Goal: Task Accomplishment & Management: Manage account settings

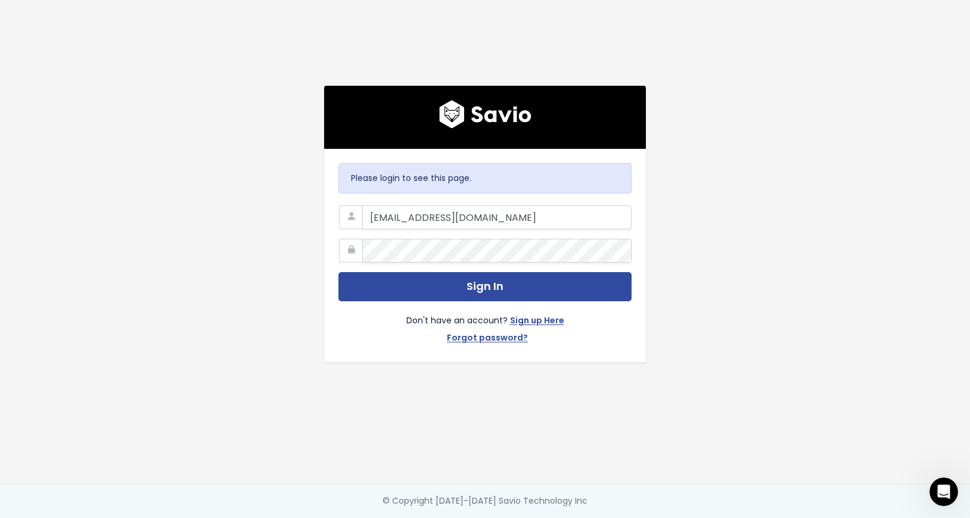
type input "awilkin@predictap.com"
click at [338, 272] on button "Sign In" at bounding box center [484, 286] width 293 height 29
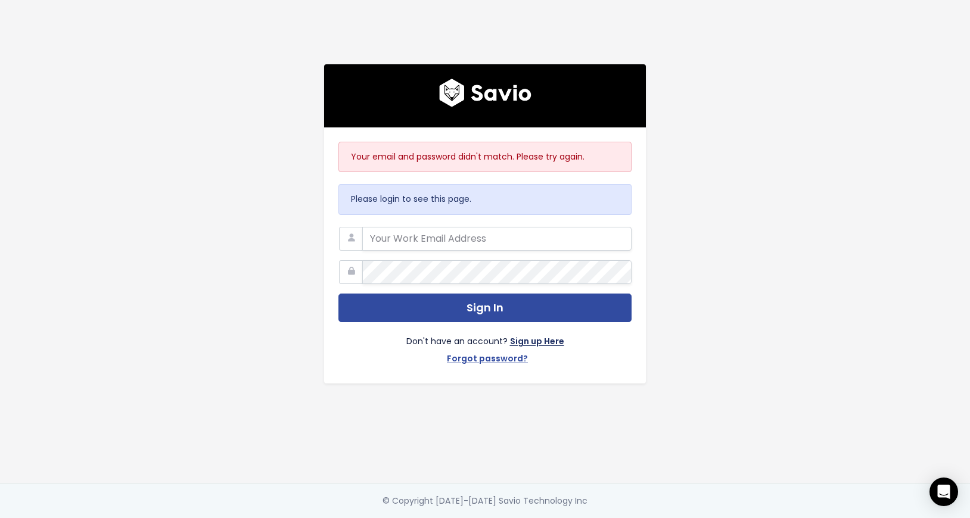
click at [526, 340] on link "Sign up Here" at bounding box center [537, 342] width 54 height 17
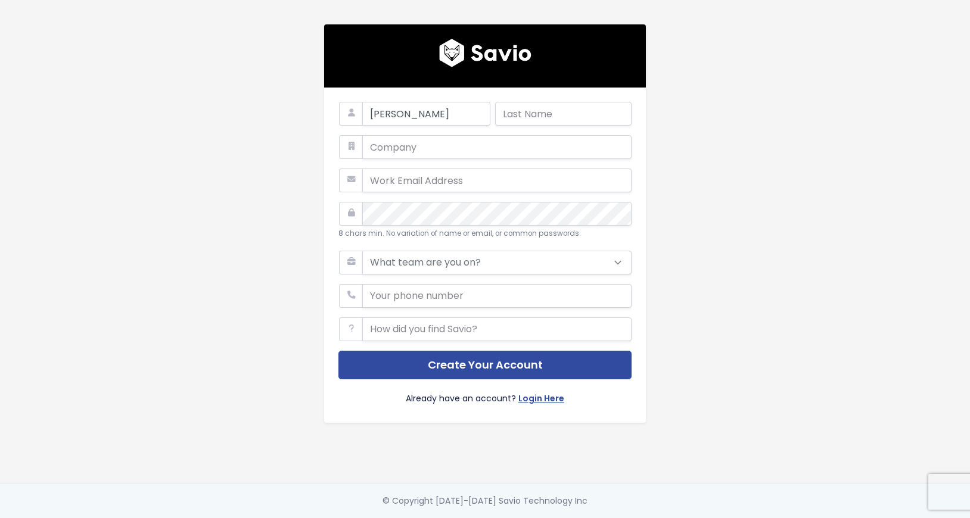
type input "[PERSON_NAME]"
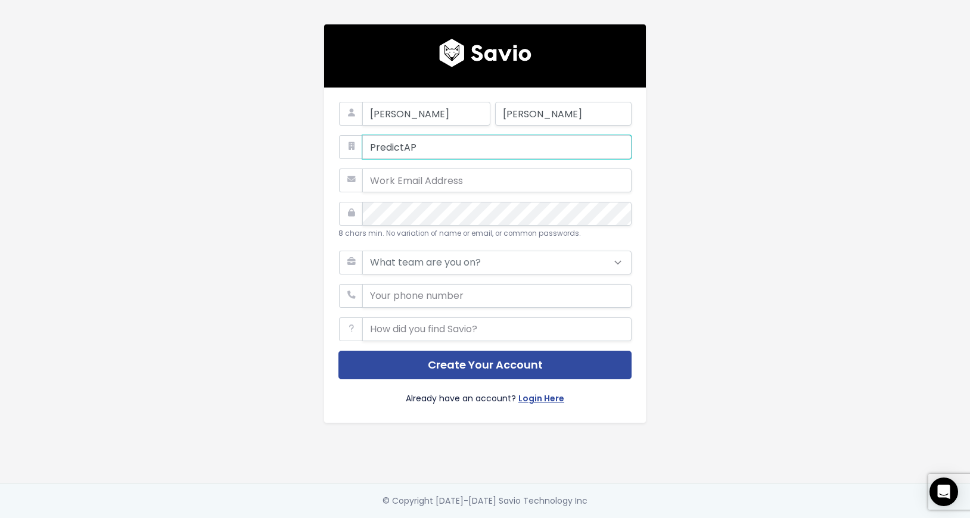
type input "PredictAP"
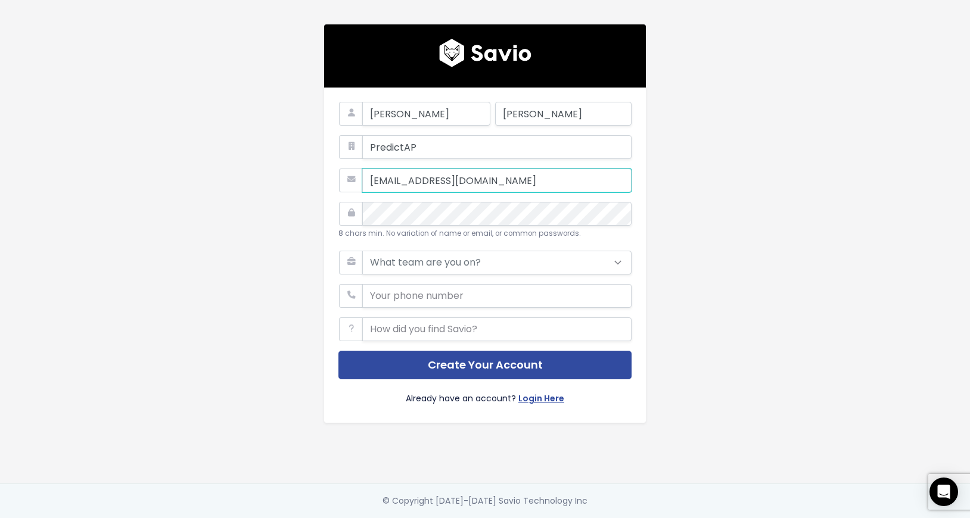
type input "awilkin@predictap.com"
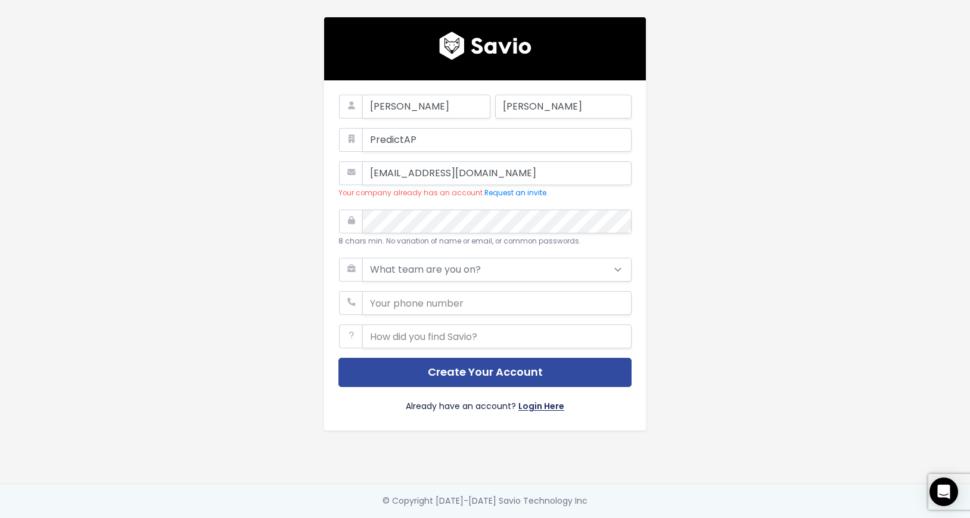
click at [535, 405] on link "Login Here" at bounding box center [541, 407] width 46 height 17
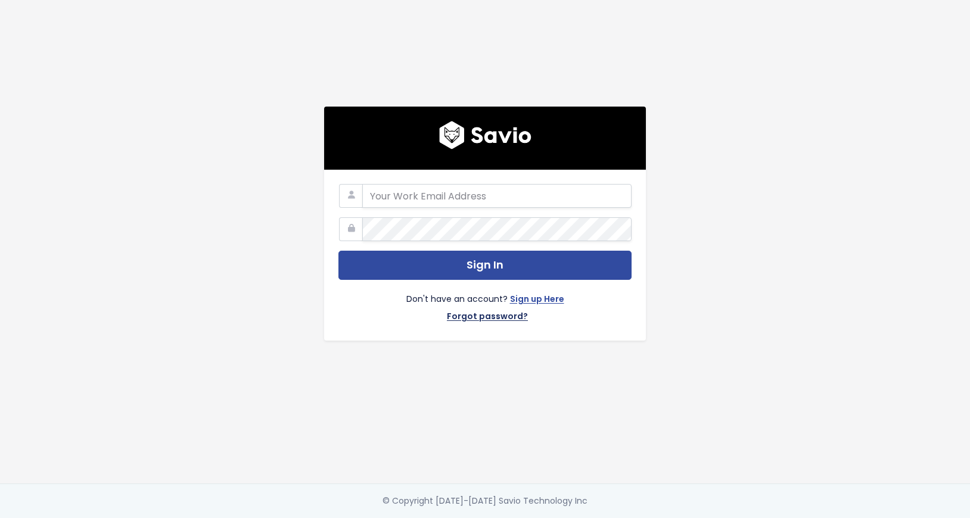
click at [492, 322] on link "Forgot password?" at bounding box center [487, 317] width 81 height 17
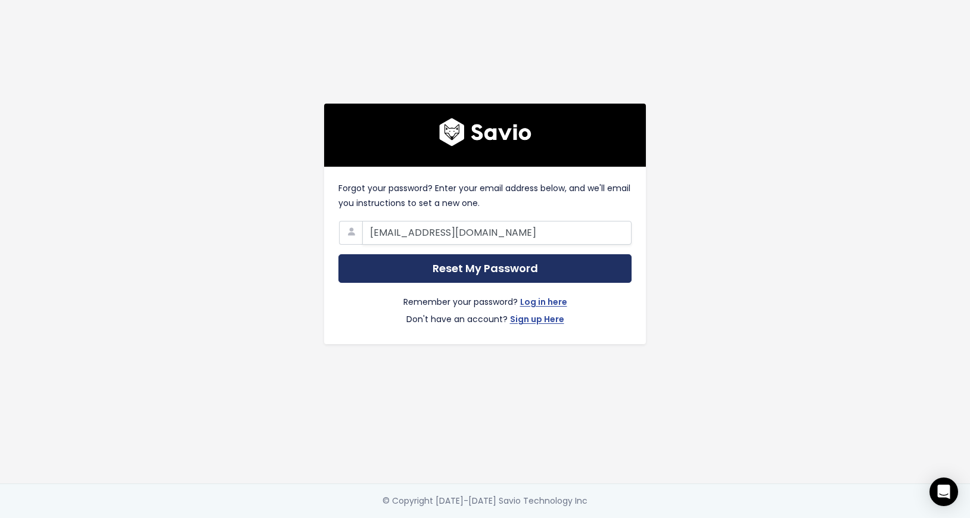
type input "awilkin@predictap.com"
click at [455, 263] on input "Reset My Password" at bounding box center [484, 268] width 293 height 29
